Goal: Task Accomplishment & Management: Use online tool/utility

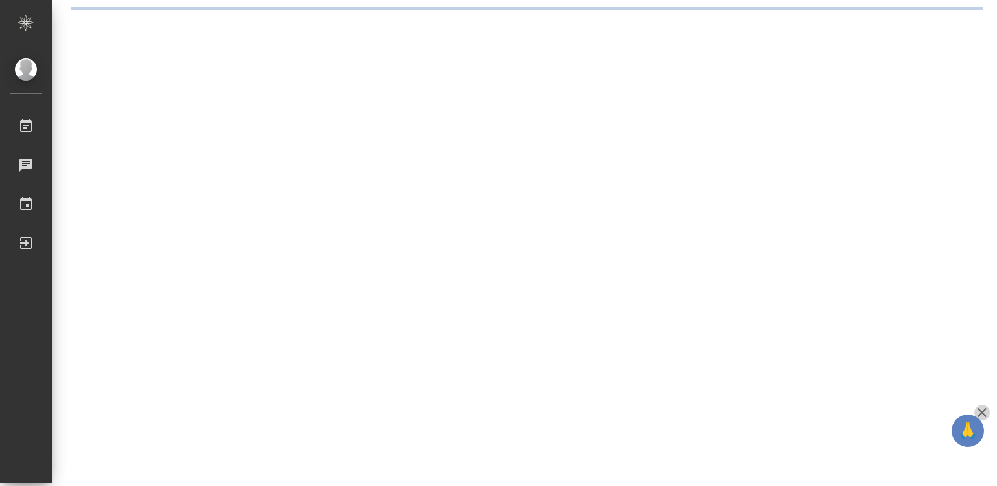
click at [984, 409] on icon "button" at bounding box center [982, 412] width 16 height 16
click at [984, 409] on div ".cls-1 fill:#fff; AWATERA Diussembayeva Raihan Работы Чаты График Выйти" at bounding box center [498, 243] width 997 height 486
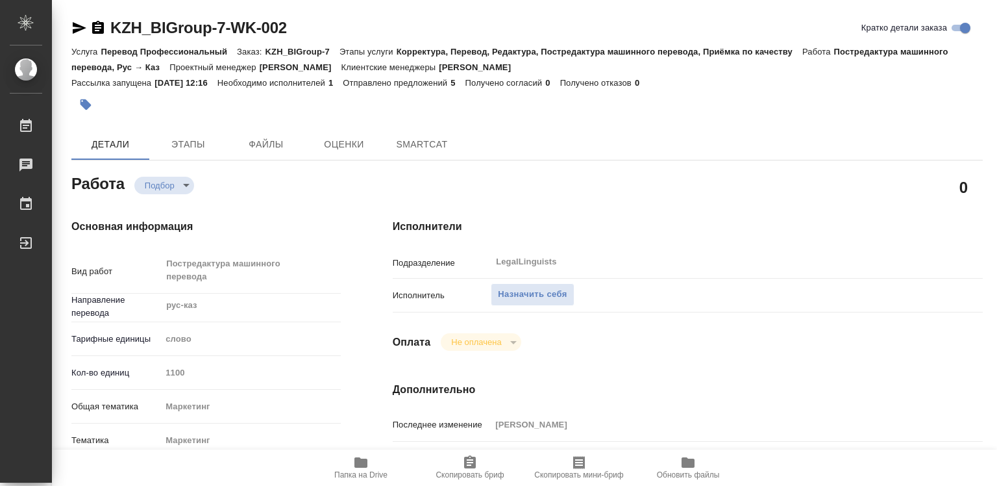
type textarea "x"
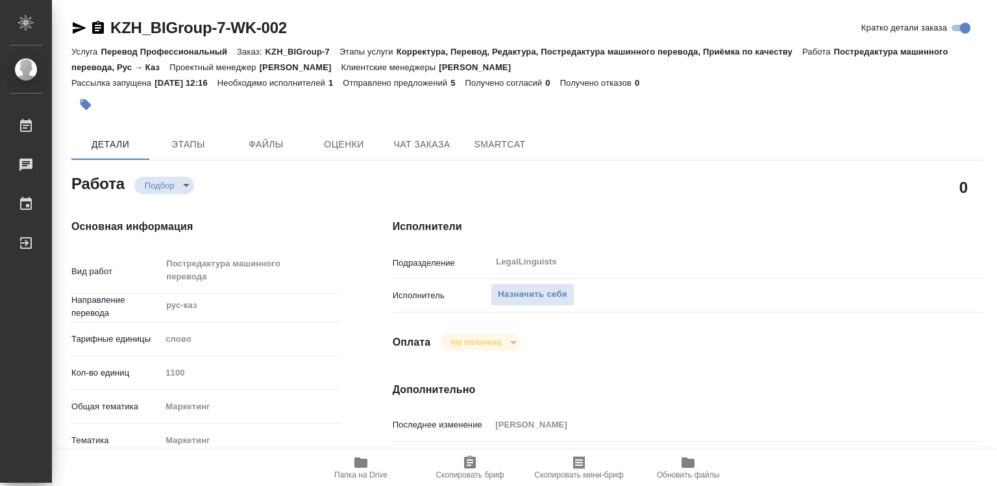
type textarea "x"
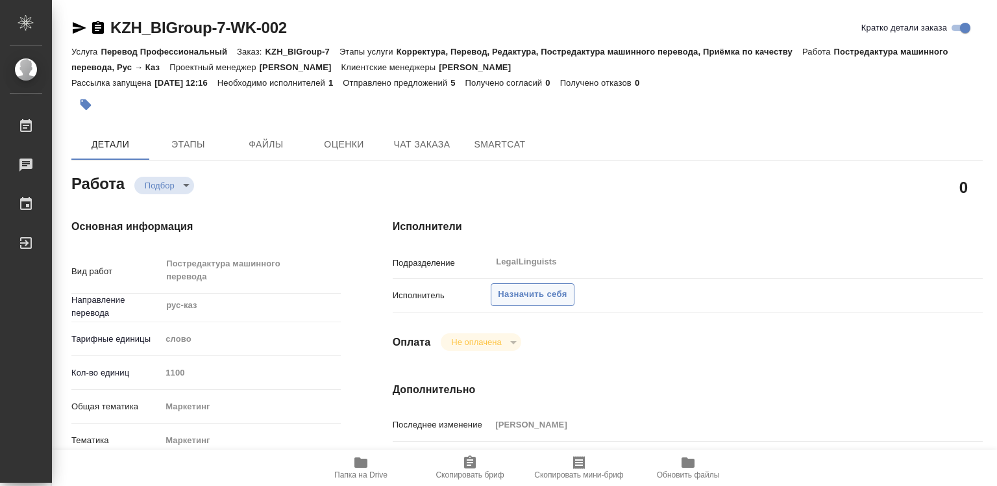
type textarea "x"
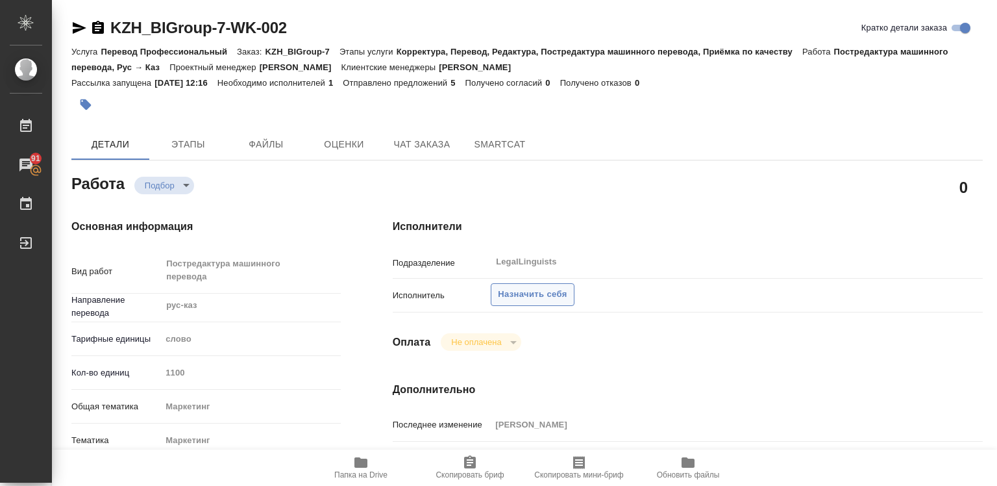
click at [516, 295] on span "Назначить себя" at bounding box center [532, 294] width 69 height 15
type textarea "x"
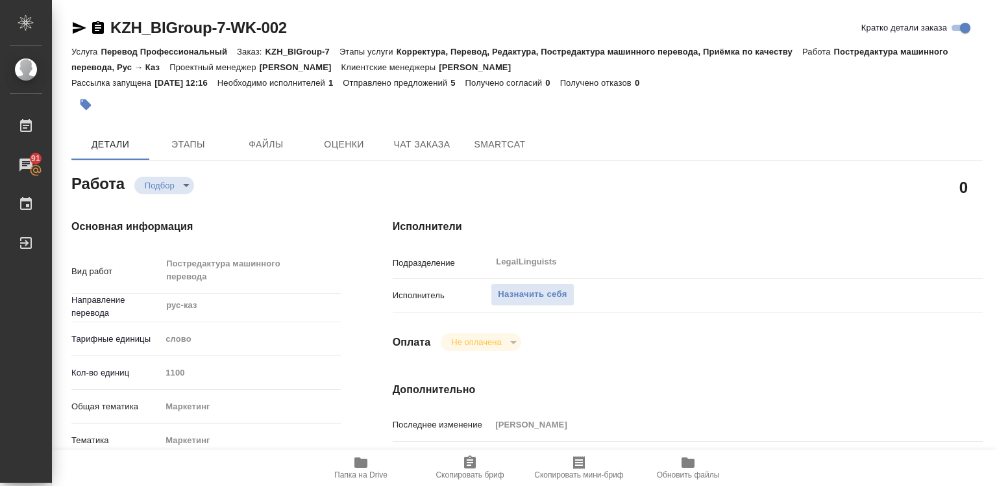
type textarea "x"
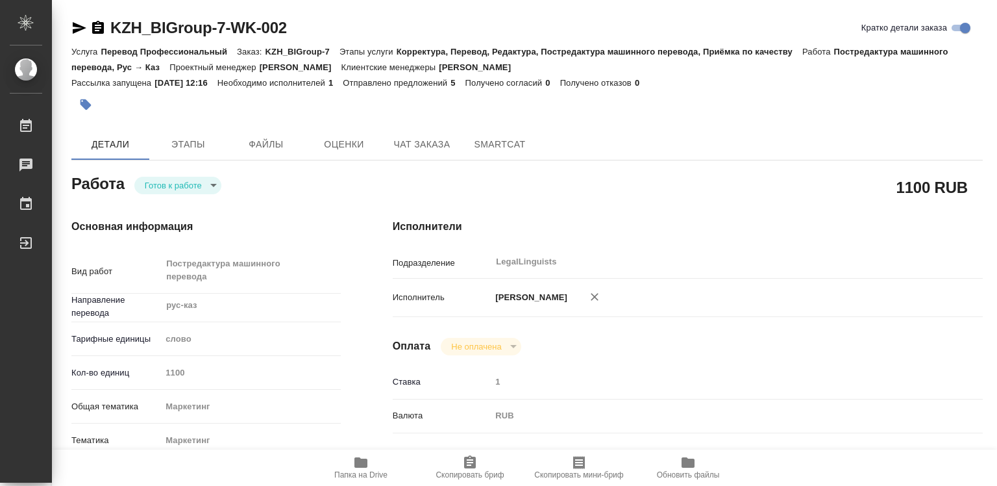
type textarea "x"
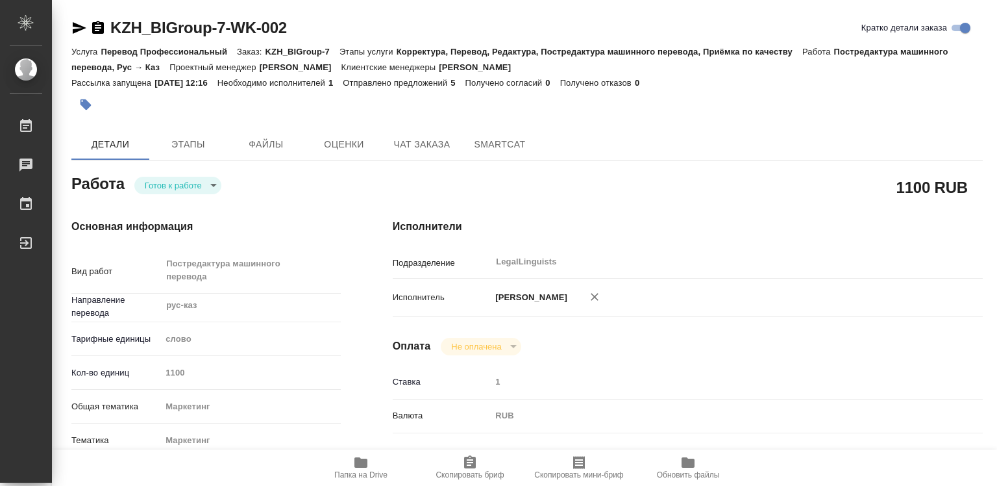
type textarea "x"
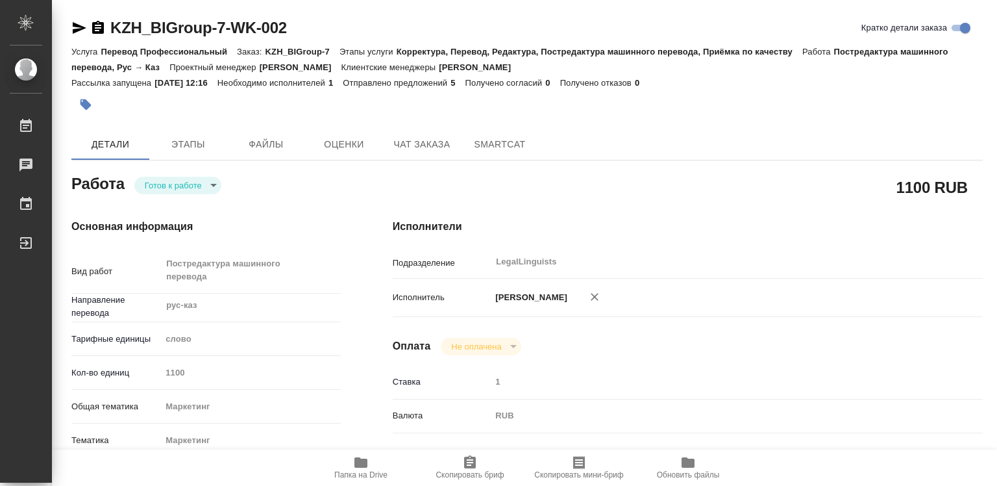
type textarea "x"
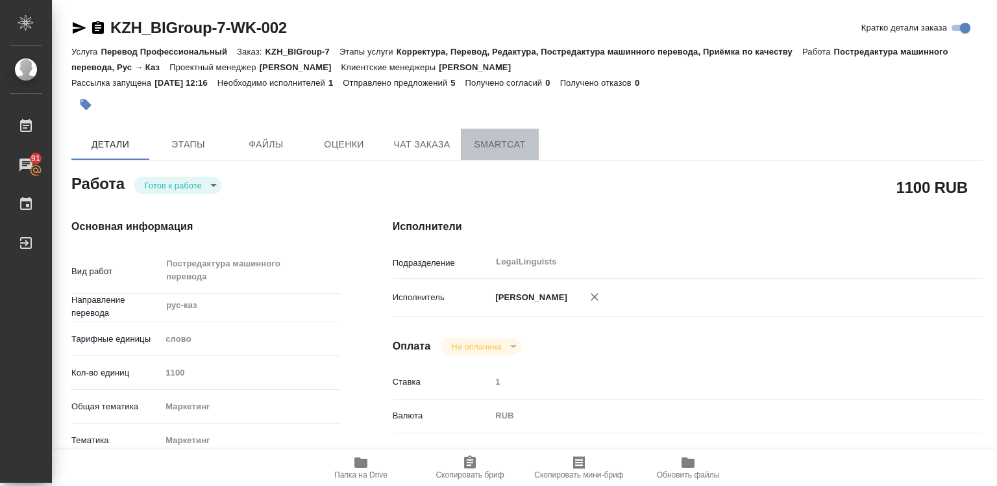
click at [486, 141] on span "SmartCat" at bounding box center [500, 144] width 62 height 16
drag, startPoint x: 486, startPoint y: 141, endPoint x: 341, endPoint y: 201, distance: 156.6
click at [486, 141] on span "SmartCat" at bounding box center [500, 144] width 62 height 16
type textarea "x"
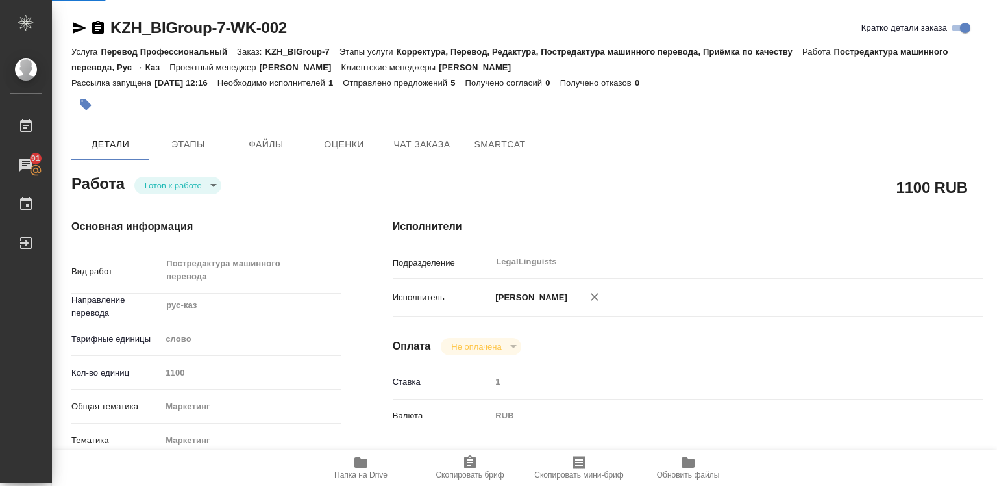
type textarea "x"
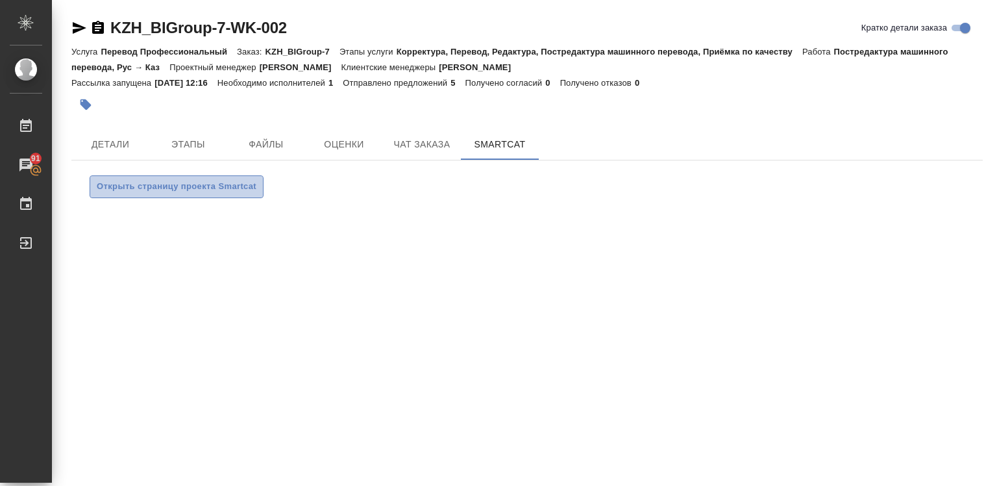
click at [138, 182] on span "Открыть страницу проекта Smartcat" at bounding box center [177, 186] width 160 height 15
